Goal: Understand process/instructions: Learn how to perform a task or action

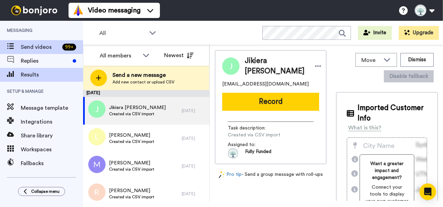
click at [47, 76] on span "Results" at bounding box center [52, 75] width 62 height 8
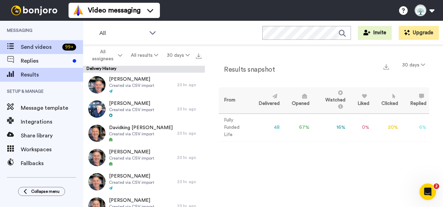
click at [34, 49] on span "Send videos" at bounding box center [40, 47] width 39 height 8
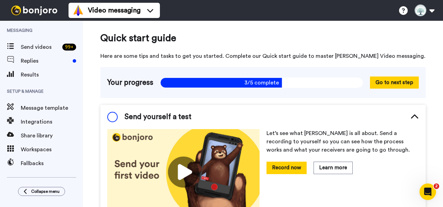
scroll to position [52, 0]
